Goal: Task Accomplishment & Management: Manage account settings

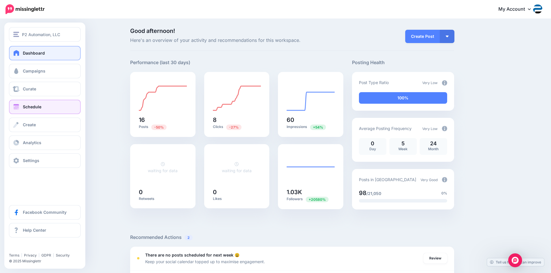
click at [28, 106] on span "Schedule" at bounding box center [32, 106] width 19 height 5
click at [32, 108] on span "Schedule" at bounding box center [32, 106] width 19 height 5
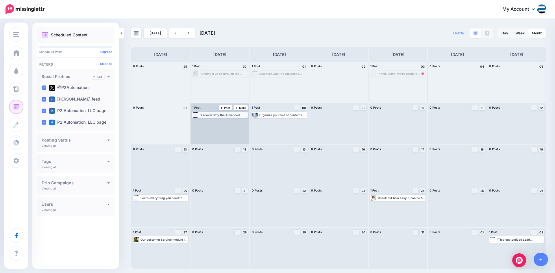
click at [230, 117] on div "Discover why the Advanced Filters feature in Dynamics 365 can play a huge role …" at bounding box center [223, 114] width 47 height 3
click at [235, 122] on img at bounding box center [234, 122] width 3 height 3
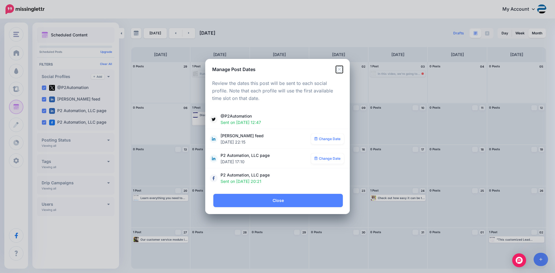
click at [337, 67] on icon "Close" at bounding box center [339, 69] width 7 height 7
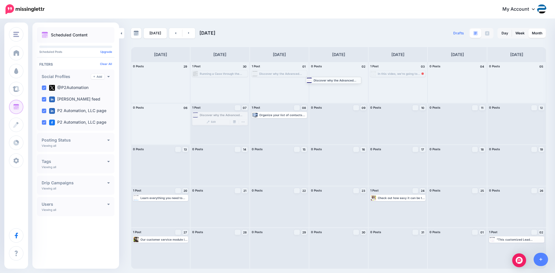
drag, startPoint x: 225, startPoint y: 115, endPoint x: 338, endPoint y: 80, distance: 119.0
drag, startPoint x: 218, startPoint y: 115, endPoint x: 336, endPoint y: 117, distance: 117.5
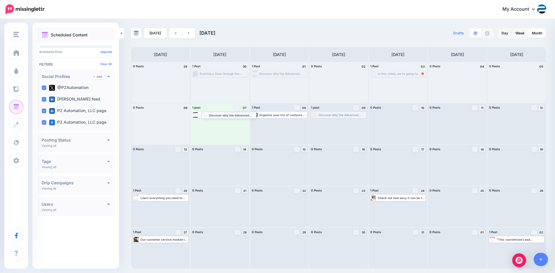
drag, startPoint x: 338, startPoint y: 115, endPoint x: 227, endPoint y: 115, distance: 110.5
click at [234, 115] on div "Discover why the Advanced Filters feature in Dynamics 365 can play a huge role …" at bounding box center [223, 114] width 47 height 3
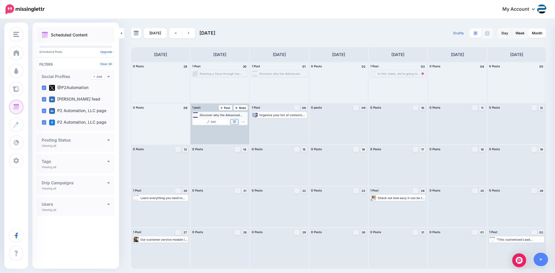
click at [235, 123] on img at bounding box center [234, 122] width 3 height 3
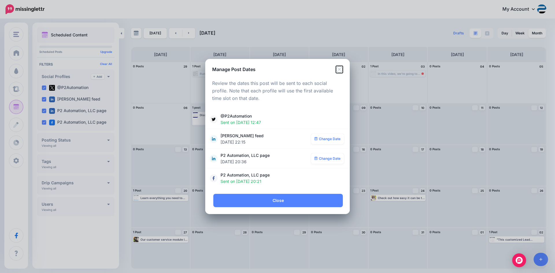
click at [342, 69] on icon "Close" at bounding box center [339, 69] width 7 height 7
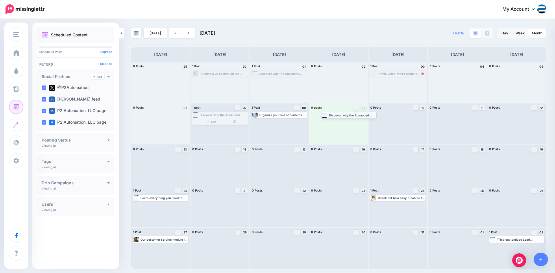
drag, startPoint x: 206, startPoint y: 113, endPoint x: 335, endPoint y: 113, distance: 129.0
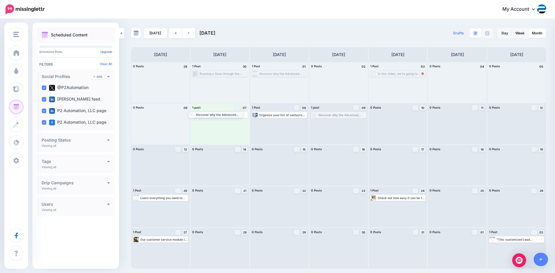
drag, startPoint x: 336, startPoint y: 114, endPoint x: 213, endPoint y: 114, distance: 122.1
click at [232, 121] on link "Manage Dates" at bounding box center [235, 121] width 8 height 5
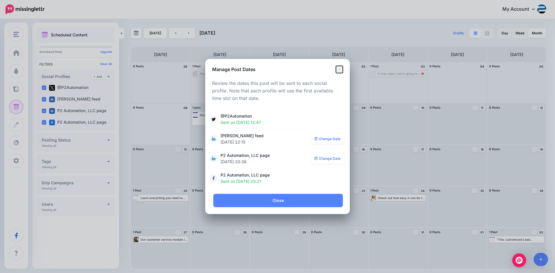
click at [338, 69] on icon "Close" at bounding box center [339, 69] width 7 height 7
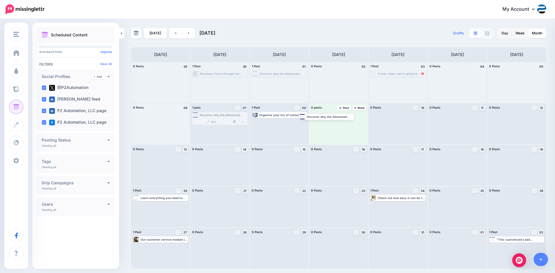
drag, startPoint x: 229, startPoint y: 115, endPoint x: 336, endPoint y: 115, distance: 107.3
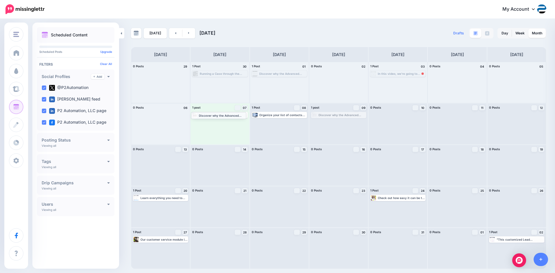
drag, startPoint x: 332, startPoint y: 116, endPoint x: 212, endPoint y: 116, distance: 120.1
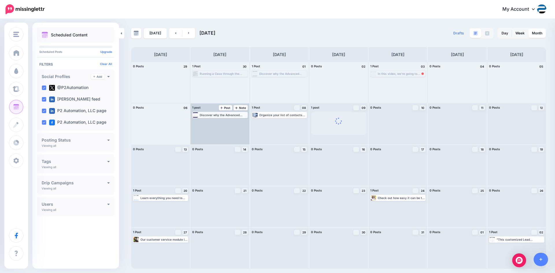
click at [230, 114] on div "Discover why the Advanced Filters feature in Dynamics 365 can play a huge role …" at bounding box center [223, 114] width 47 height 3
click at [233, 116] on div "Discover why the Advanced Filters feature in Dynamics 365 can play a huge role …" at bounding box center [223, 114] width 47 height 3
click at [233, 123] on img at bounding box center [234, 122] width 3 height 3
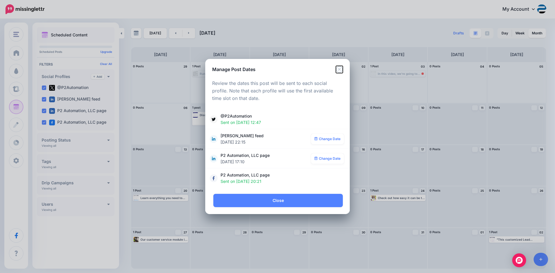
click at [339, 71] on icon "Close" at bounding box center [339, 69] width 7 height 7
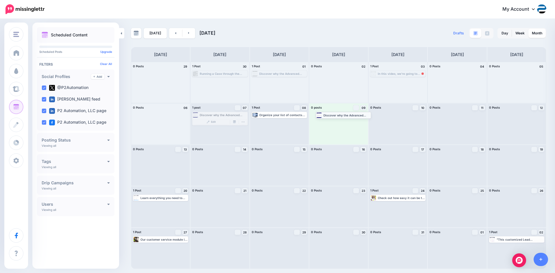
drag, startPoint x: 215, startPoint y: 116, endPoint x: 339, endPoint y: 116, distance: 123.5
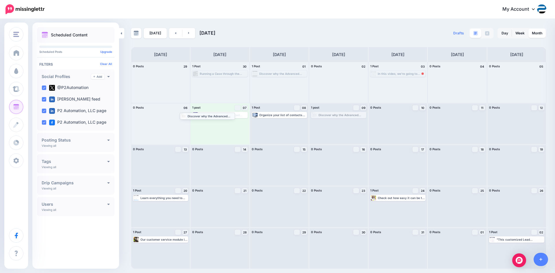
drag, startPoint x: 341, startPoint y: 114, endPoint x: 210, endPoint y: 115, distance: 131.3
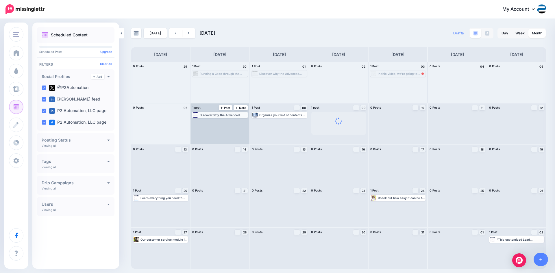
click at [224, 116] on div "Discover why the Advanced Filters feature in Dynamics 365 can play a huge role …" at bounding box center [223, 114] width 47 height 3
click at [230, 117] on div "Discover why the Advanced Filters feature in Dynamics 365 can play a huge role …" at bounding box center [220, 115] width 54 height 5
click at [235, 124] on link "Manage Dates" at bounding box center [235, 121] width 8 height 5
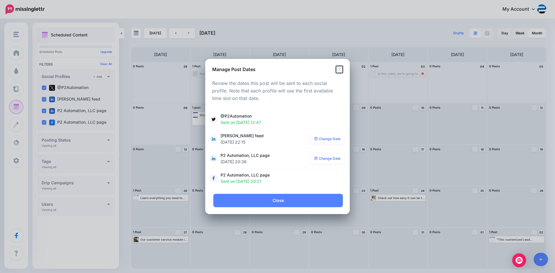
click at [339, 70] on icon "Close" at bounding box center [339, 69] width 7 height 7
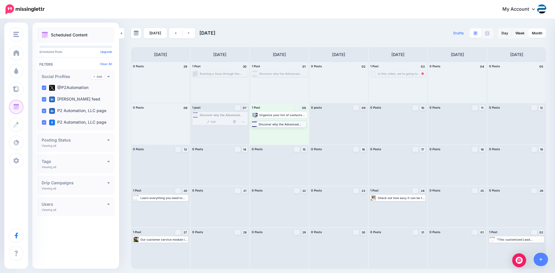
drag, startPoint x: 224, startPoint y: 116, endPoint x: 283, endPoint y: 125, distance: 59.4
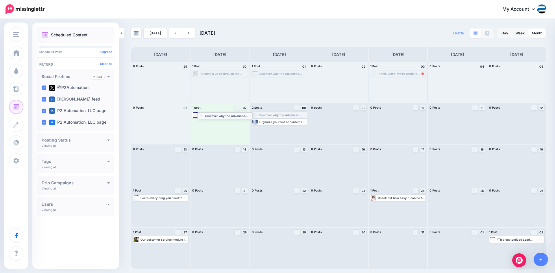
drag, startPoint x: 276, startPoint y: 116, endPoint x: 221, endPoint y: 116, distance: 54.4
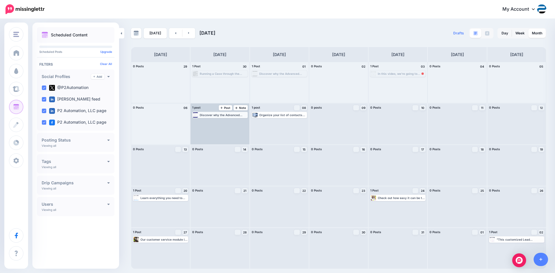
click at [223, 114] on div "Discover why the Advanced Filters feature in Dynamics 365 can play a huge role …" at bounding box center [223, 114] width 47 height 3
click at [233, 121] on img at bounding box center [234, 122] width 3 height 3
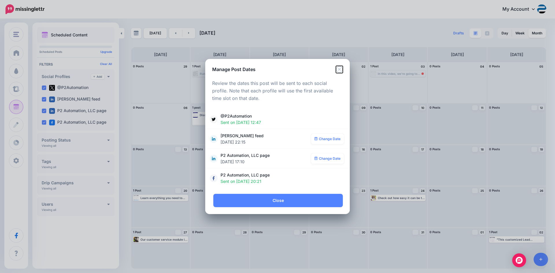
click at [338, 70] on icon "Close" at bounding box center [339, 69] width 7 height 7
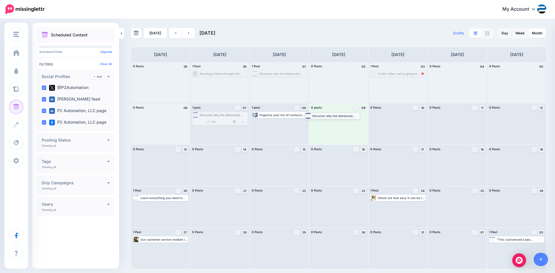
drag, startPoint x: 224, startPoint y: 115, endPoint x: 336, endPoint y: 115, distance: 112.5
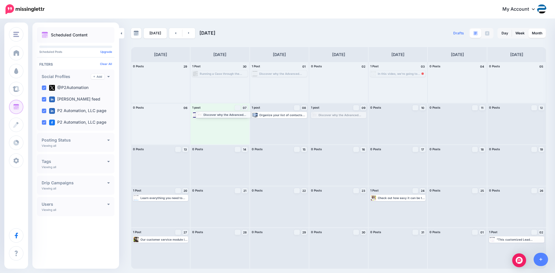
drag, startPoint x: 336, startPoint y: 115, endPoint x: 220, endPoint y: 115, distance: 115.4
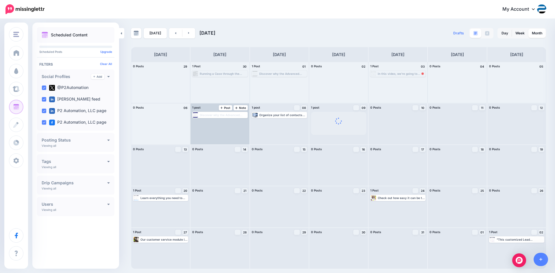
click at [220, 115] on div "Discover why the Advanced Filters feature in Dynamics 365 can play a huge role …" at bounding box center [223, 114] width 47 height 3
click at [229, 114] on div "Discover why the Advanced Filters feature in Dynamics 365 can play a huge role …" at bounding box center [223, 114] width 47 height 3
click at [234, 123] on img at bounding box center [234, 122] width 3 height 3
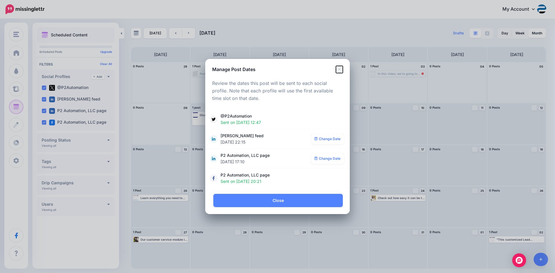
click at [338, 72] on icon "Close" at bounding box center [339, 69] width 7 height 7
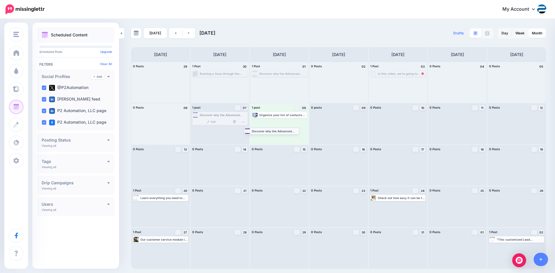
drag, startPoint x: 229, startPoint y: 114, endPoint x: 281, endPoint y: 130, distance: 54.2
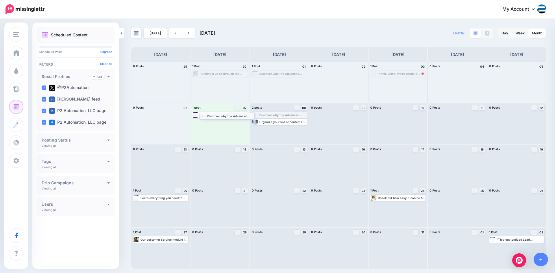
drag, startPoint x: 274, startPoint y: 116, endPoint x: 215, endPoint y: 117, distance: 59.0
click at [220, 116] on div "Discover why the Advanced Filters feature in Dynamics 365 can play a huge role …" at bounding box center [223, 114] width 47 height 3
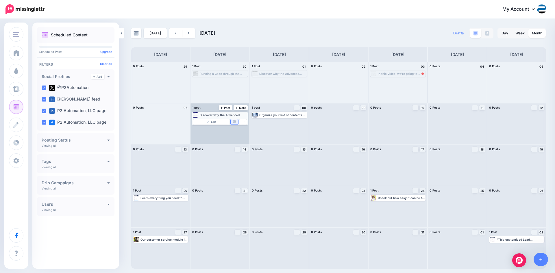
click at [233, 121] on img at bounding box center [234, 122] width 3 height 3
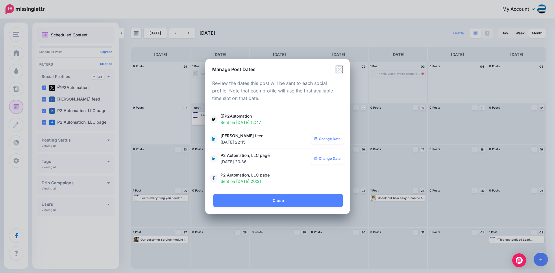
click at [341, 68] on icon "Close" at bounding box center [339, 69] width 7 height 7
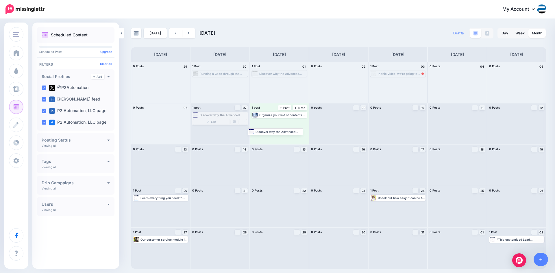
drag, startPoint x: 225, startPoint y: 114, endPoint x: 282, endPoint y: 130, distance: 58.8
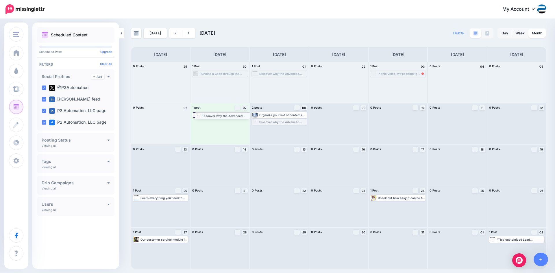
drag, startPoint x: 279, startPoint y: 123, endPoint x: 222, endPoint y: 117, distance: 57.3
click at [223, 115] on div "Discover why the Advanced Filters feature in Dynamics 365 can play a huge role …" at bounding box center [223, 114] width 47 height 3
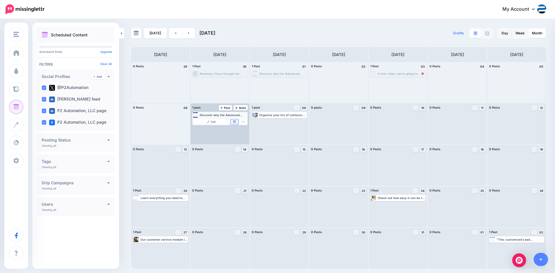
click at [233, 122] on img at bounding box center [234, 122] width 3 height 3
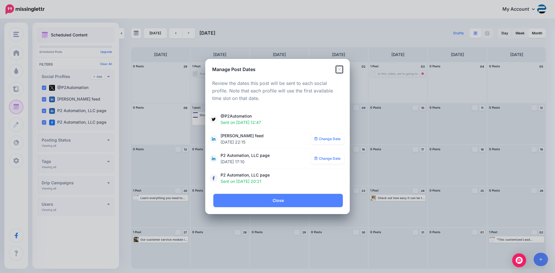
click at [338, 70] on icon "Close" at bounding box center [339, 69] width 7 height 7
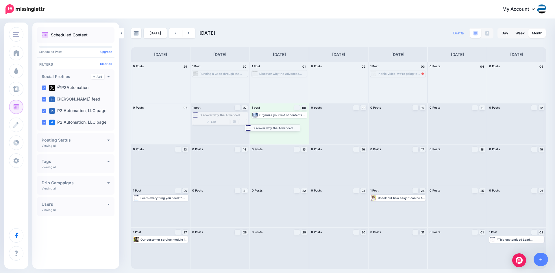
drag, startPoint x: 228, startPoint y: 115, endPoint x: 281, endPoint y: 128, distance: 54.2
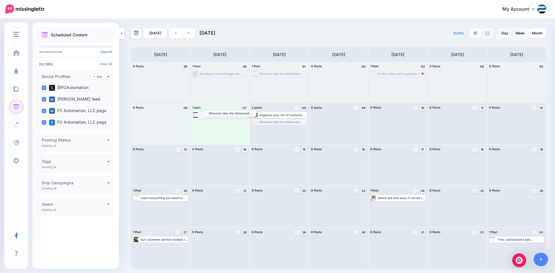
drag, startPoint x: 281, startPoint y: 124, endPoint x: 231, endPoint y: 115, distance: 51.7
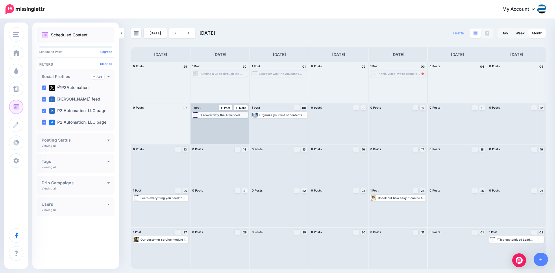
click at [234, 116] on div "Discover why the Advanced Filters feature in Dynamics 365 can play a huge role …" at bounding box center [223, 114] width 47 height 3
click at [237, 120] on link "Manage Dates" at bounding box center [235, 121] width 8 height 5
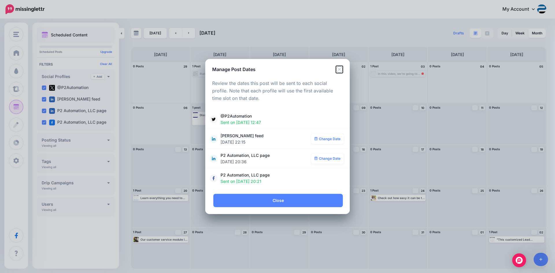
click at [339, 71] on icon "Close" at bounding box center [339, 69] width 7 height 7
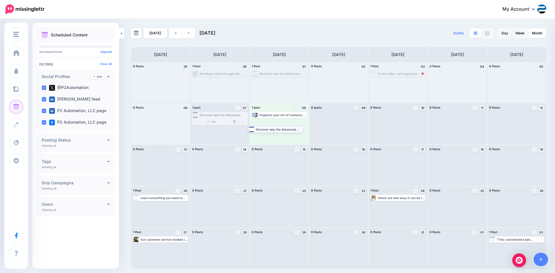
drag, startPoint x: 227, startPoint y: 115, endPoint x: 283, endPoint y: 129, distance: 57.6
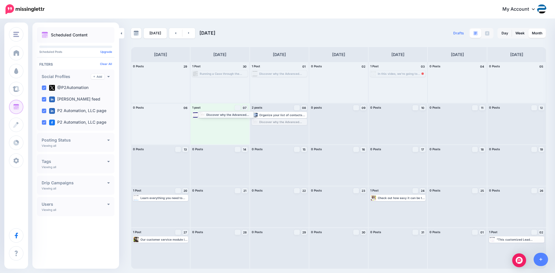
drag, startPoint x: 283, startPoint y: 124, endPoint x: 229, endPoint y: 116, distance: 53.8
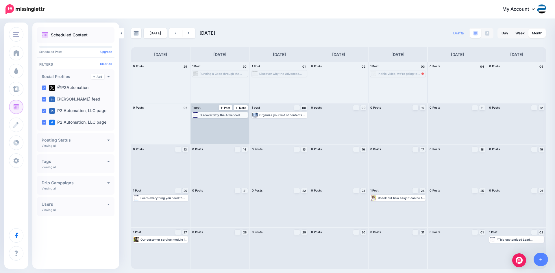
click at [236, 115] on div "Discover why the Advanced Filters feature in Dynamics 365 can play a huge role …" at bounding box center [223, 114] width 47 height 3
click at [234, 123] on img at bounding box center [234, 122] width 3 height 3
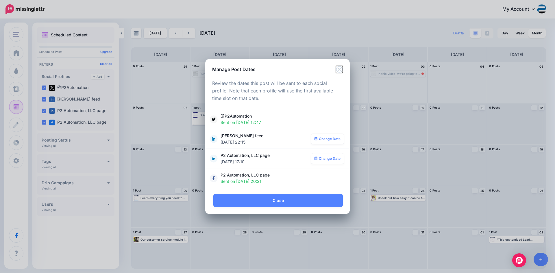
click at [339, 70] on icon "Close" at bounding box center [339, 69] width 7 height 7
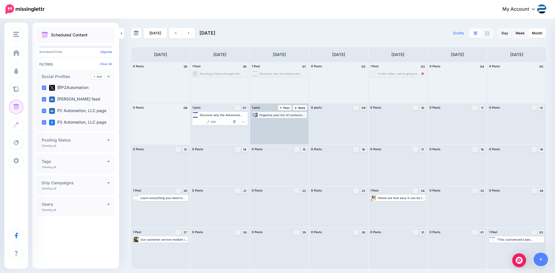
click at [293, 115] on div "Organize your list of contacts with our Advanced Filters feature in Dynamics 36…" at bounding box center [282, 114] width 47 height 3
click at [294, 120] on link "Manage Dates" at bounding box center [294, 121] width 8 height 5
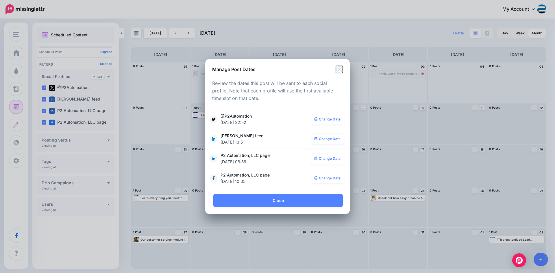
click at [339, 68] on icon "Close" at bounding box center [339, 69] width 7 height 7
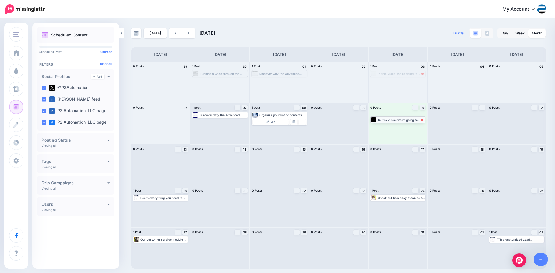
drag, startPoint x: 397, startPoint y: 75, endPoint x: 397, endPoint y: 121, distance: 46.0
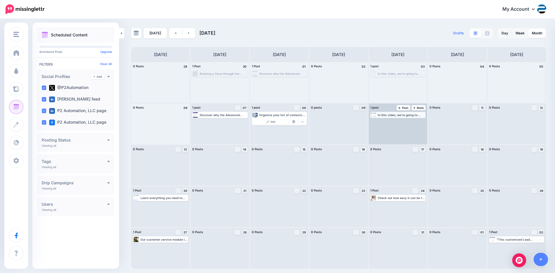
click at [400, 116] on div "In this video, we're going to show you how we can use the Kanban Board by Inogi…" at bounding box center [401, 114] width 47 height 3
click at [412, 122] on img at bounding box center [412, 122] width 3 height 3
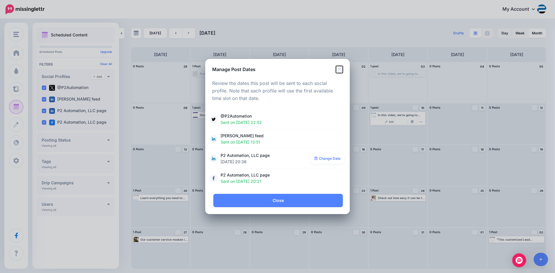
click at [339, 69] on icon "Close" at bounding box center [339, 69] width 7 height 7
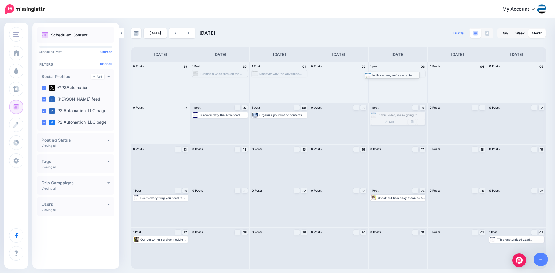
drag, startPoint x: 397, startPoint y: 114, endPoint x: 391, endPoint y: 73, distance: 42.1
click at [413, 122] on img at bounding box center [412, 122] width 3 height 3
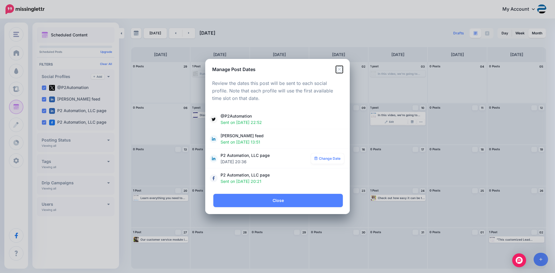
click at [340, 69] on icon "Close" at bounding box center [339, 69] width 7 height 7
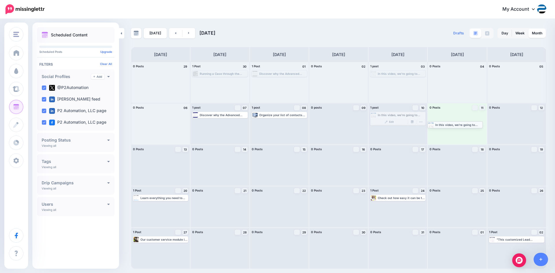
drag, startPoint x: 405, startPoint y: 114, endPoint x: 463, endPoint y: 123, distance: 58.9
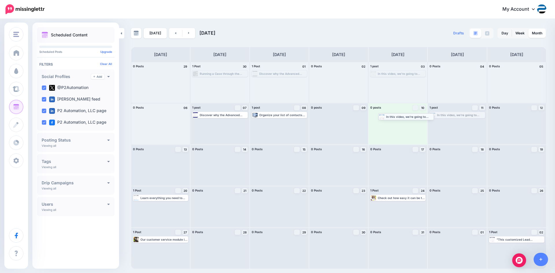
drag, startPoint x: 457, startPoint y: 118, endPoint x: 406, endPoint y: 119, distance: 50.9
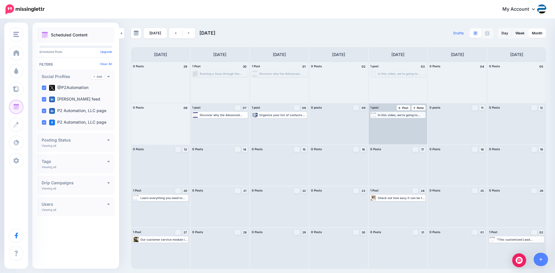
click at [410, 114] on div "In this video, we're going to show you how we can use the Kanban Board by Inogi…" at bounding box center [401, 114] width 47 height 3
click at [413, 120] on link "Manage Dates" at bounding box center [413, 121] width 8 height 5
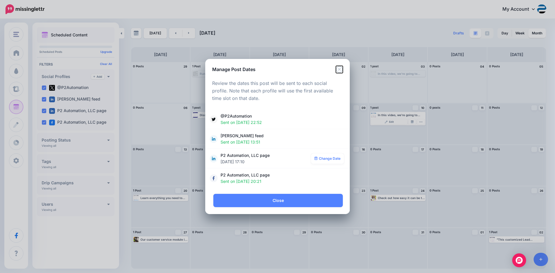
click at [339, 70] on icon "Close" at bounding box center [339, 69] width 7 height 7
